Goal: Find specific page/section: Find specific page/section

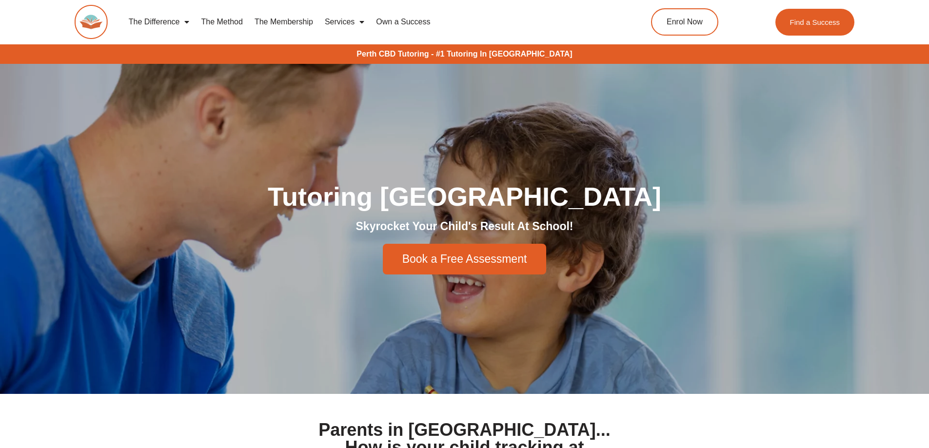
click at [361, 21] on span "Menu" at bounding box center [359, 22] width 10 height 18
click at [532, 3] on div "The Difference Personalised Program Inspirational Tutors Motivational Learning …" at bounding box center [465, 28] width 780 height 56
click at [829, 20] on span "Find a Success" at bounding box center [815, 22] width 53 height 8
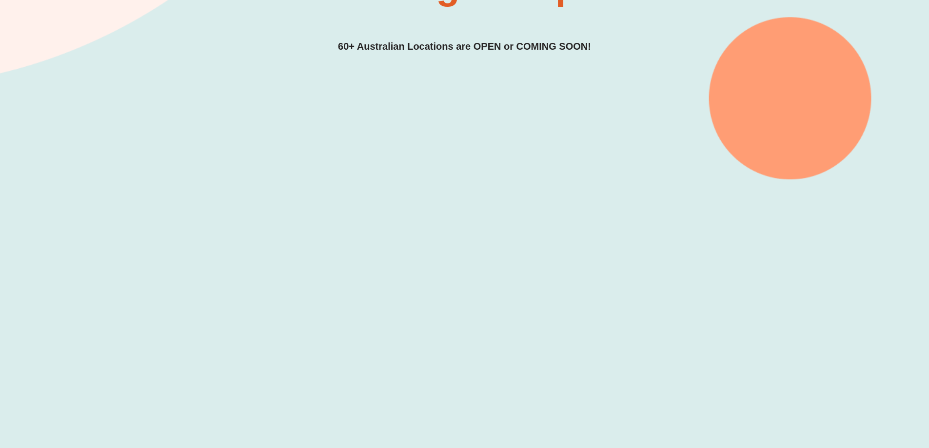
scroll to position [291, 0]
